Goal: Task Accomplishment & Management: Use online tool/utility

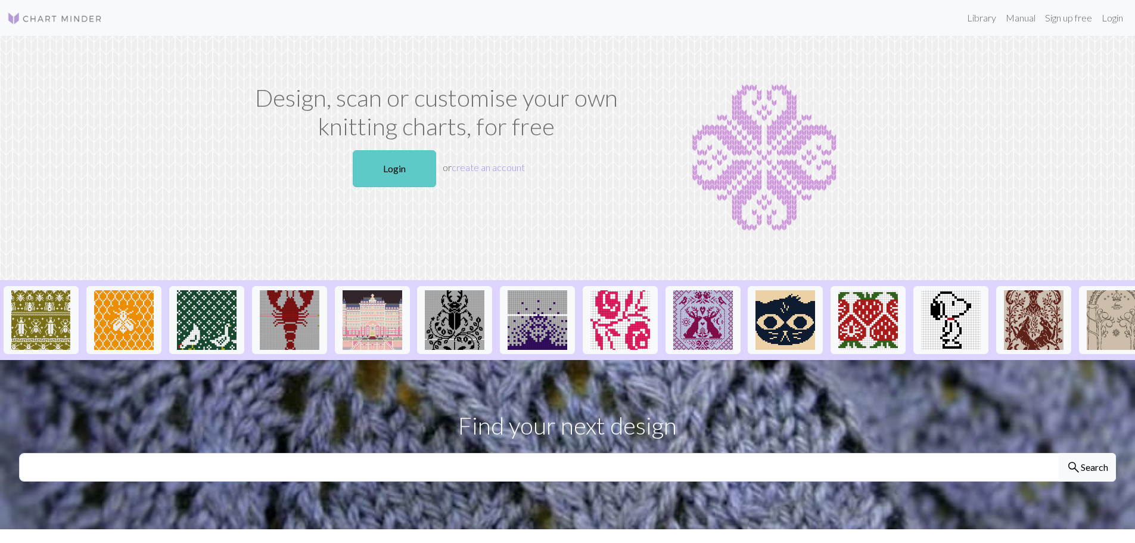
click at [405, 178] on link "Login" at bounding box center [394, 168] width 83 height 37
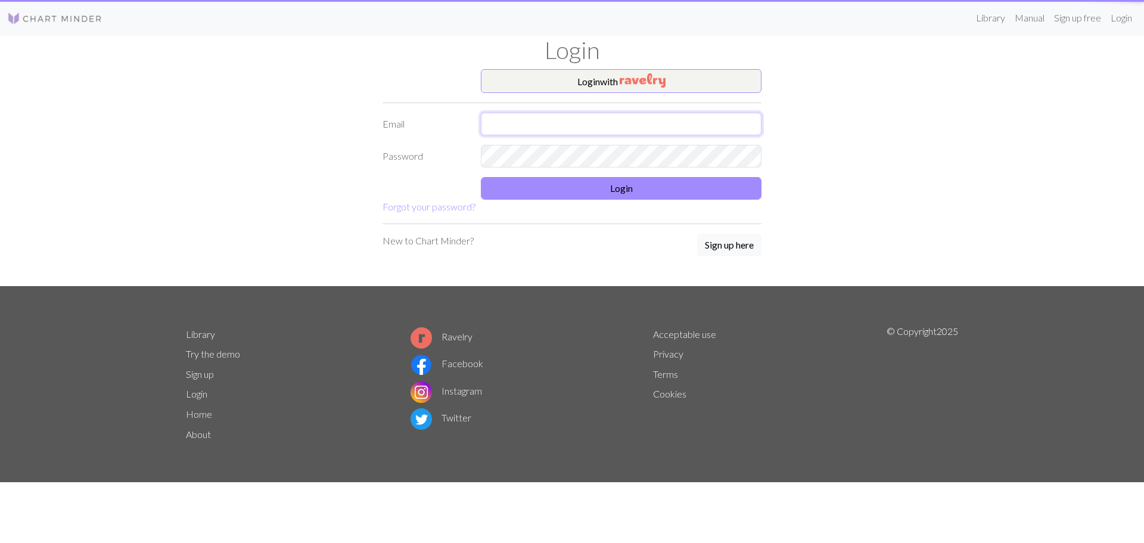
type input "[EMAIL_ADDRESS][DOMAIN_NAME]"
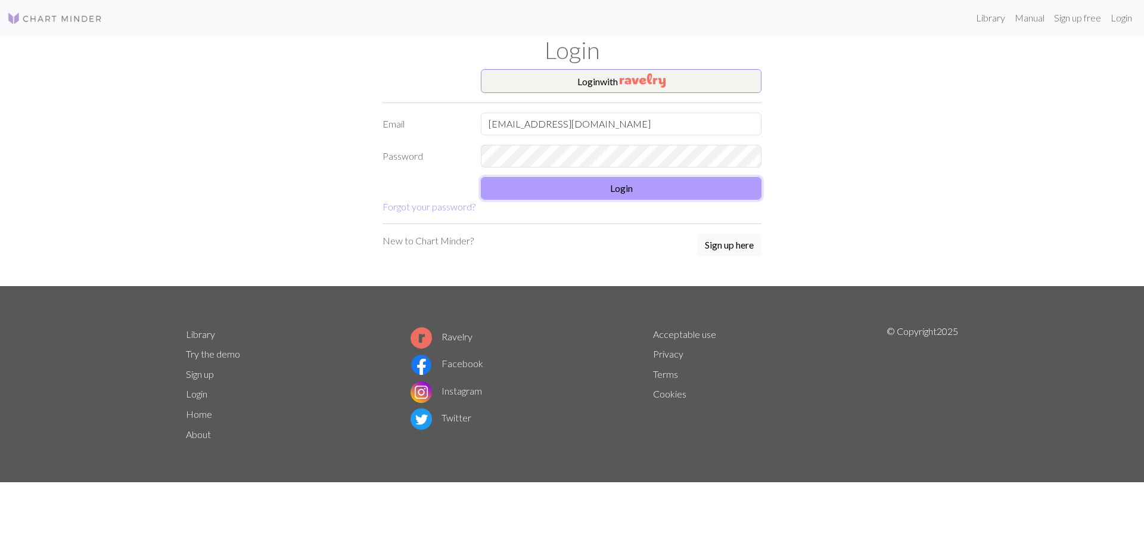
click at [536, 187] on button "Login" at bounding box center [621, 188] width 281 height 23
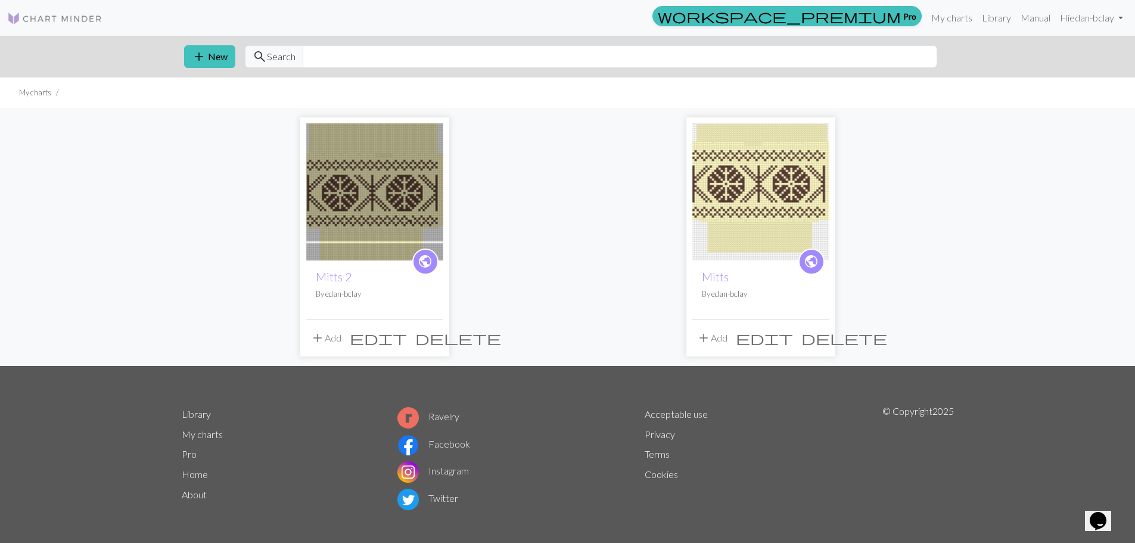
click at [285, 244] on div "public Mitts 2 By edan-bclay add Add edit delete public Mitts By edan-bclay add…" at bounding box center [568, 237] width 787 height 258
click at [350, 226] on img at bounding box center [374, 191] width 137 height 137
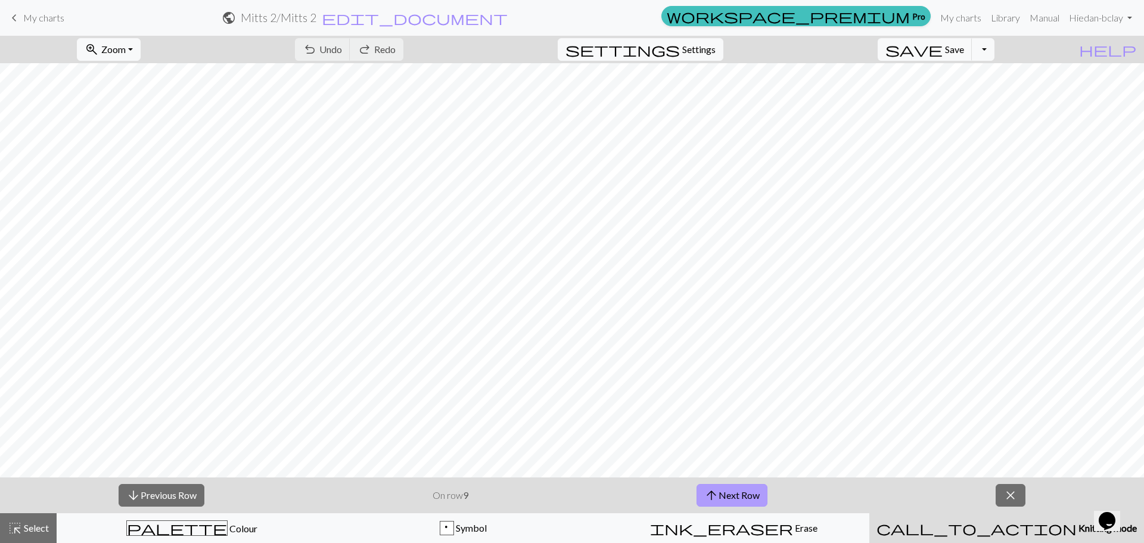
click at [737, 493] on button "arrow_upward Next Row" at bounding box center [732, 495] width 71 height 23
click at [737, 493] on button "arrow_upward Next Row" at bounding box center [733, 495] width 71 height 23
click at [728, 488] on button "arrow_upward Next Row" at bounding box center [733, 495] width 71 height 23
